Goal: Find contact information: Find contact information

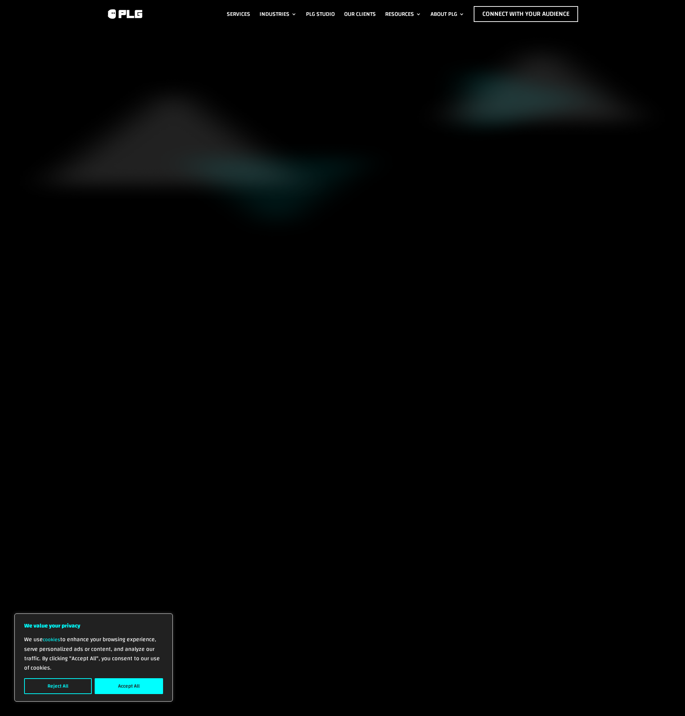
click at [157, 690] on button "Accept All" at bounding box center [129, 686] width 68 height 16
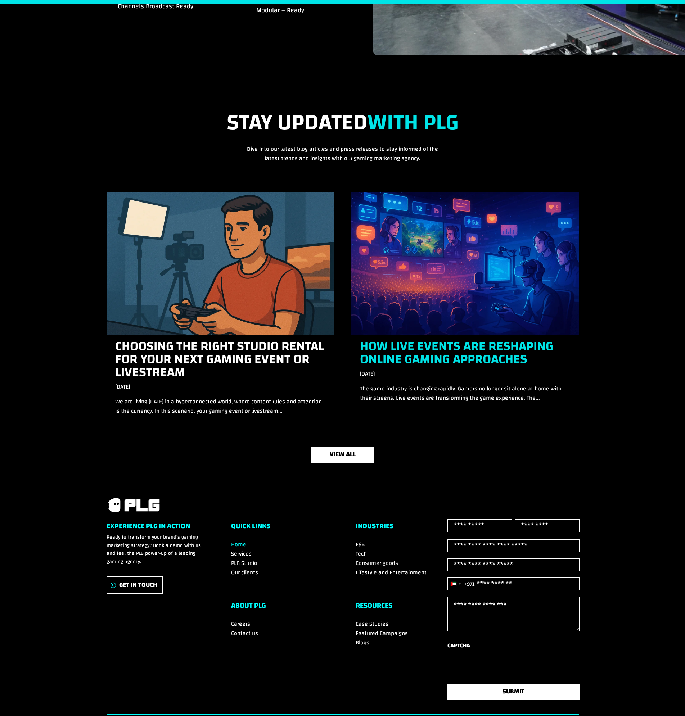
scroll to position [2120, 0]
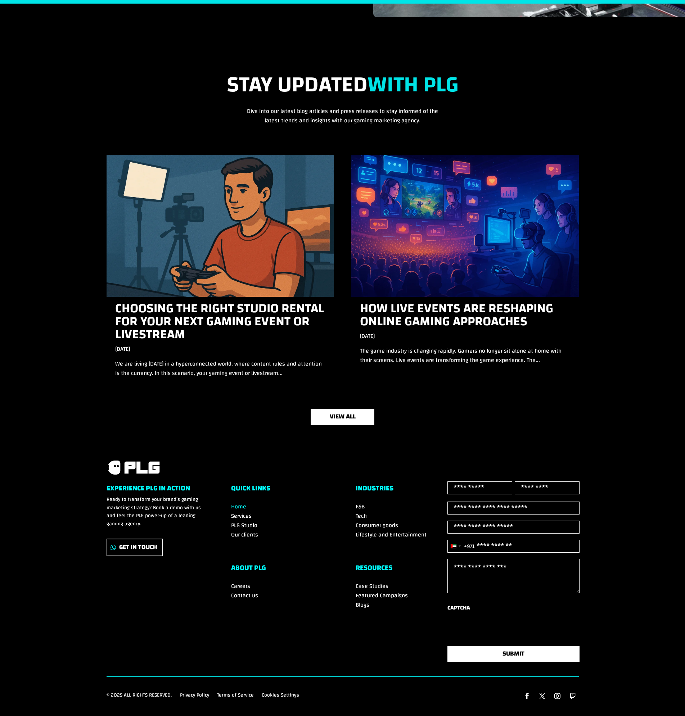
click at [240, 581] on span "Careers" at bounding box center [240, 586] width 19 height 11
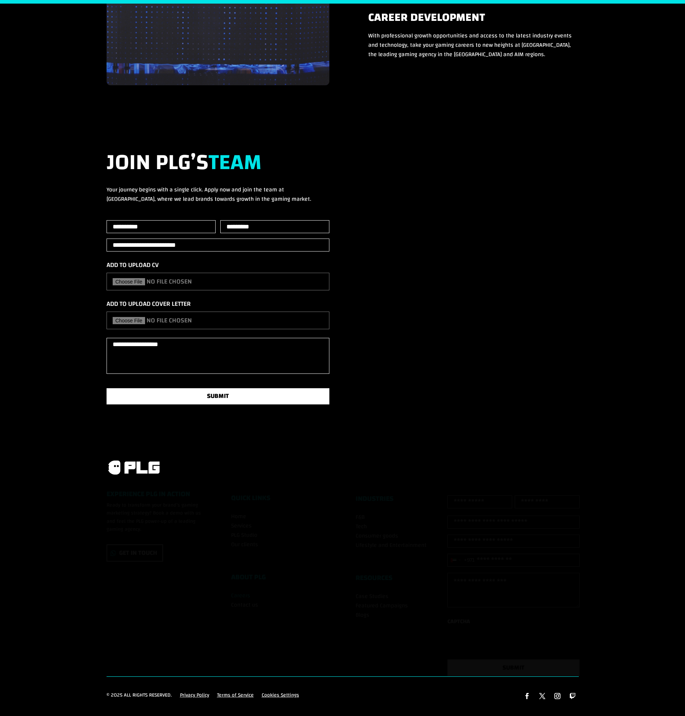
scroll to position [864, 0]
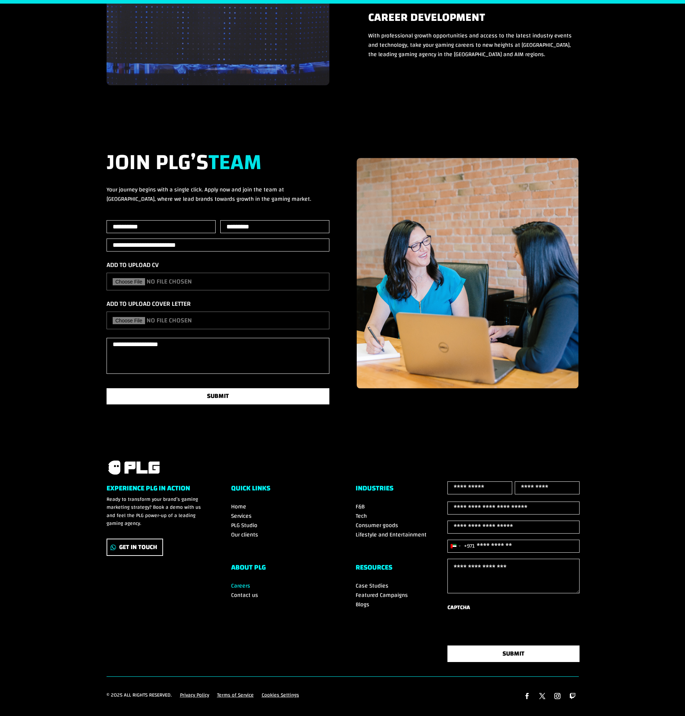
click at [240, 590] on span "Contact us" at bounding box center [244, 595] width 27 height 11
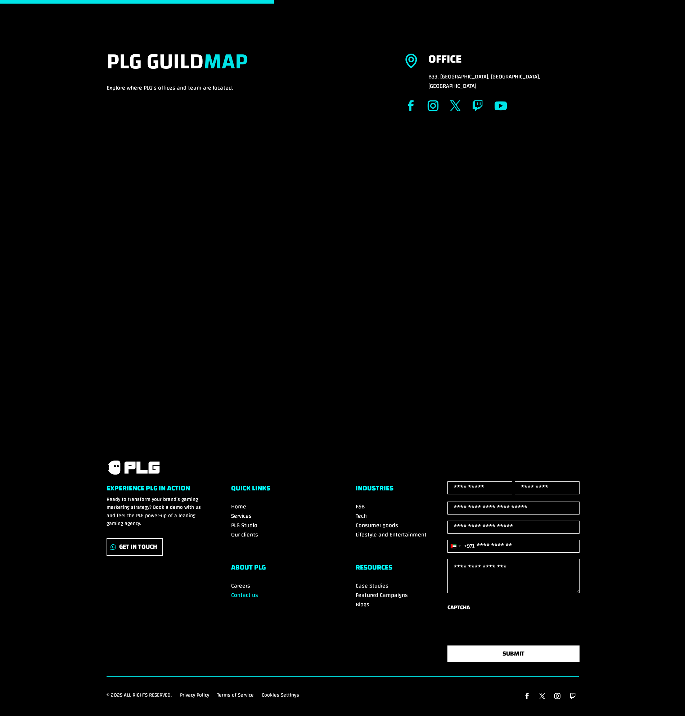
scroll to position [248, 0]
